Goal: Transaction & Acquisition: Obtain resource

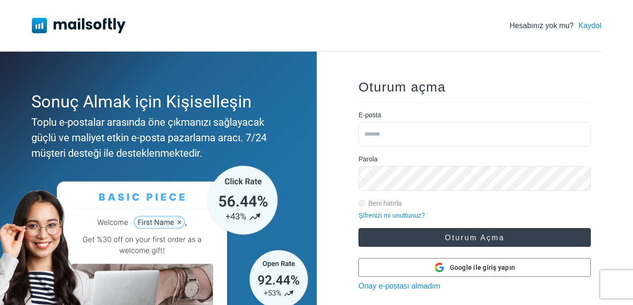
type input "**********"
click at [448, 232] on button "Oturum açma" at bounding box center [475, 237] width 233 height 19
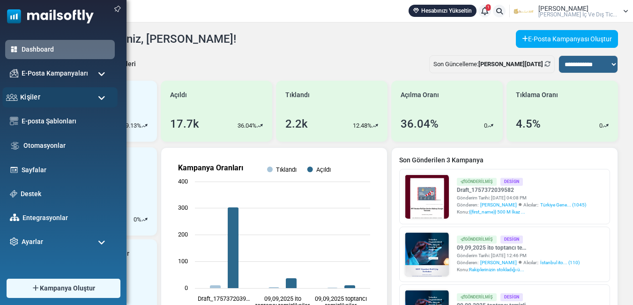
click at [54, 99] on div "Kişiler" at bounding box center [59, 97] width 115 height 20
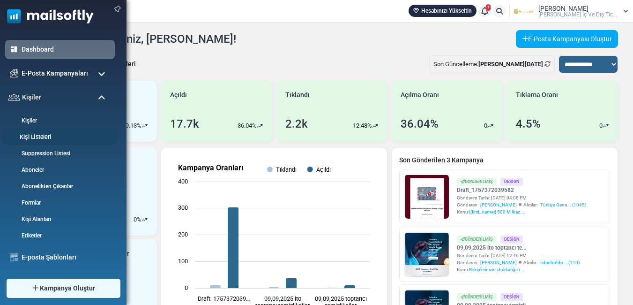
click at [45, 134] on link "Kişi Listeleri" at bounding box center [58, 137] width 113 height 9
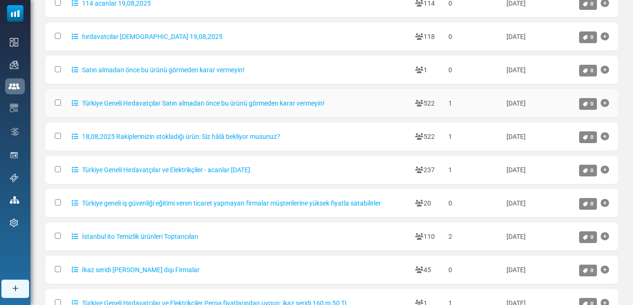
scroll to position [218, 0]
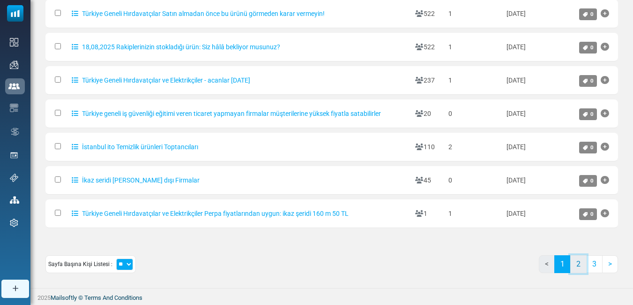
click at [580, 266] on link "2" at bounding box center [579, 264] width 16 height 18
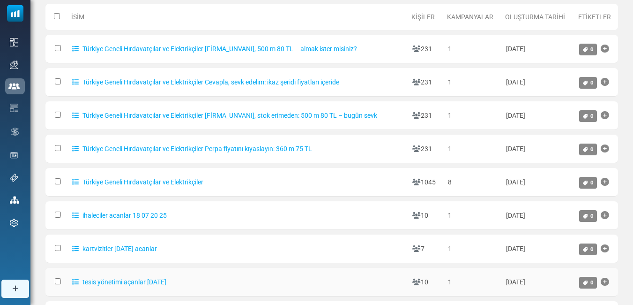
scroll to position [78, 0]
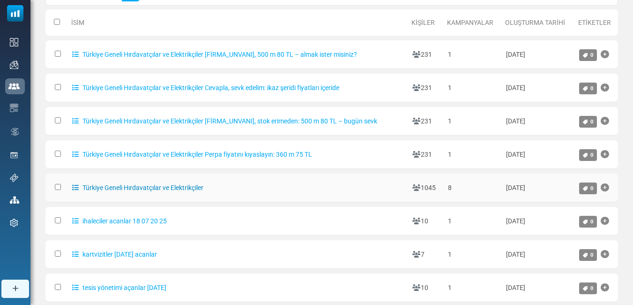
click at [166, 184] on link "Türkiye Geneli Hırdavatçılar ve Elektrikçiler" at bounding box center [137, 188] width 131 height 8
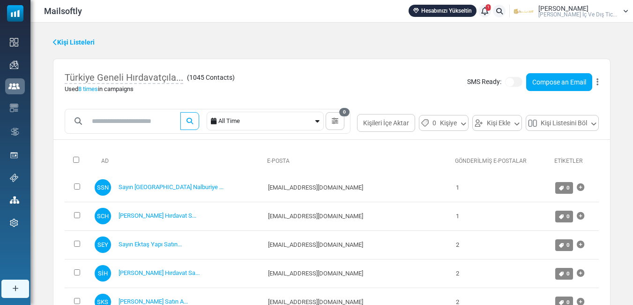
click at [599, 83] on button at bounding box center [597, 82] width 3 height 12
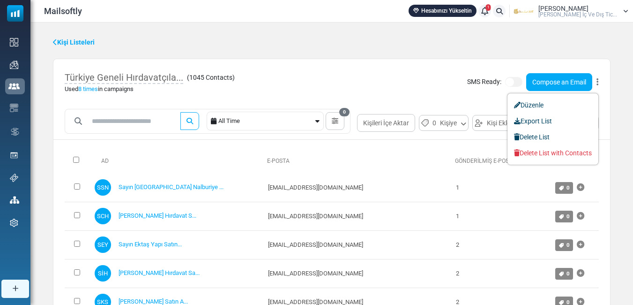
click at [454, 97] on div "Türkiye Geneli Hırdavatçıla... ( 1045 Contacts ) Used 8 times in campaigns SMS …" at bounding box center [331, 82] width 557 height 46
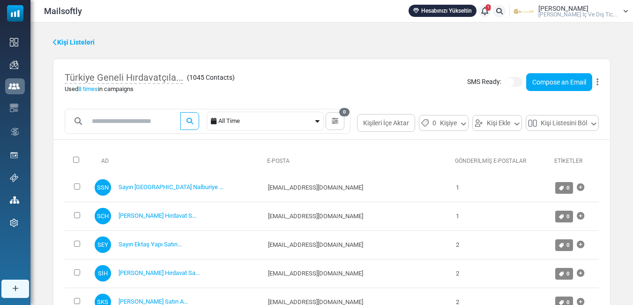
click at [597, 82] on icon at bounding box center [598, 82] width 2 height 0
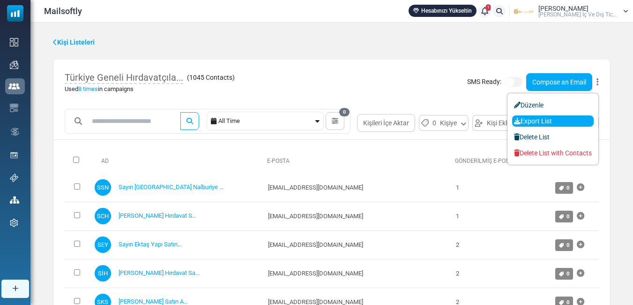
click at [549, 118] on link "Export List" at bounding box center [553, 120] width 82 height 11
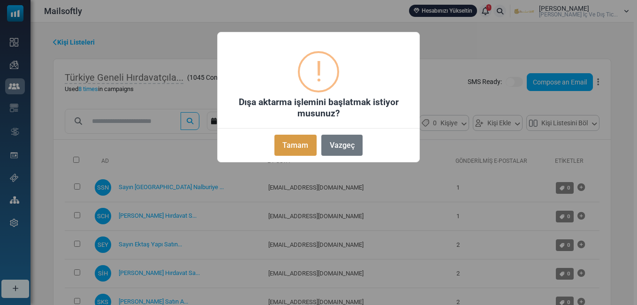
click at [280, 145] on button "Tamam" at bounding box center [295, 145] width 42 height 21
